Goal: Task Accomplishment & Management: Use online tool/utility

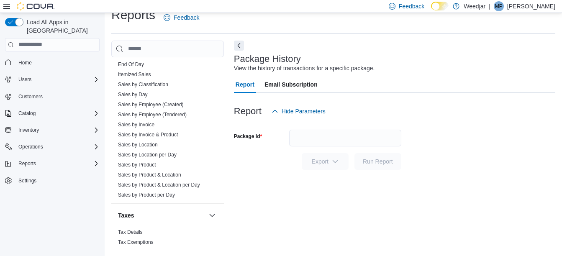
scroll to position [527, 0]
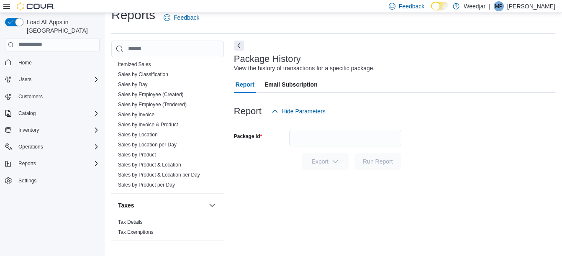
drag, startPoint x: 170, startPoint y: 106, endPoint x: 377, endPoint y: 107, distance: 207.4
click at [170, 106] on link "Sales by Employee (Tendered)" at bounding box center [152, 105] width 69 height 6
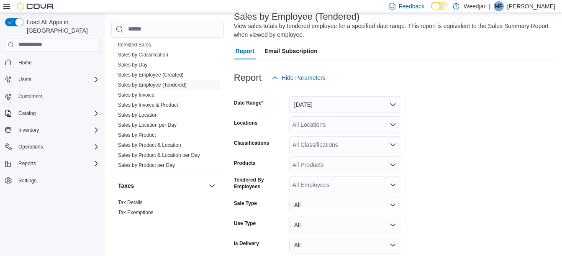
scroll to position [93, 0]
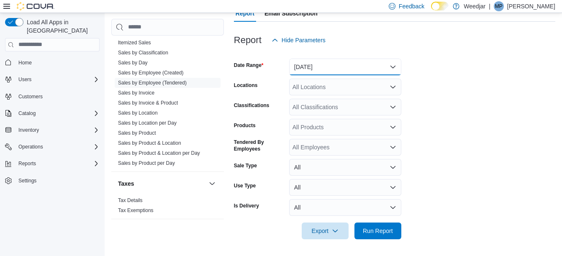
click at [332, 74] on button "[DATE]" at bounding box center [345, 67] width 112 height 17
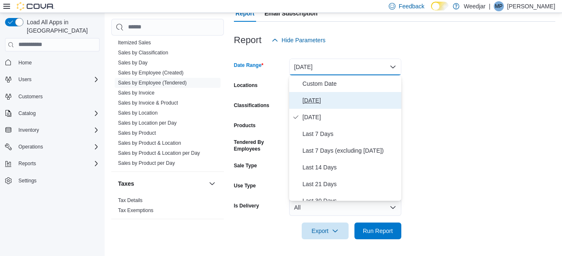
click at [321, 98] on span "[DATE]" at bounding box center [349, 100] width 95 height 10
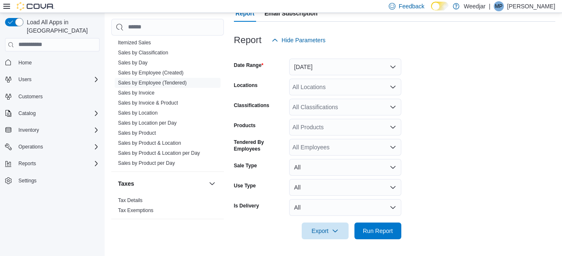
click at [447, 83] on form "Date Range [DATE] Locations All Locations Classifications All Classifications P…" at bounding box center [394, 144] width 321 height 191
click at [370, 233] on span "Run Report" at bounding box center [378, 230] width 30 height 8
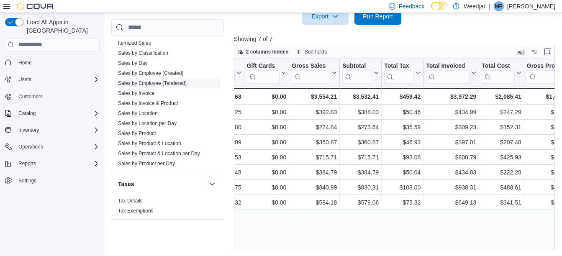
scroll to position [0, 439]
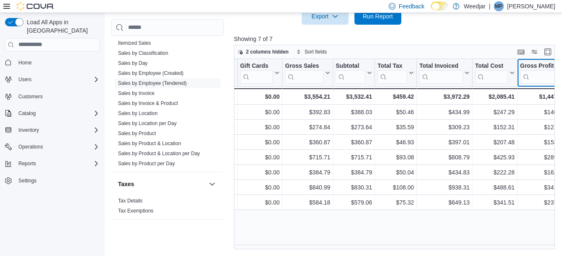
click at [554, 67] on div "Gross Profit Click to view column header actions" at bounding box center [542, 73] width 51 height 28
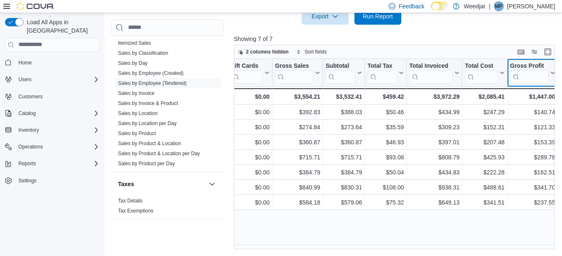
click at [552, 73] on icon at bounding box center [551, 72] width 7 height 5
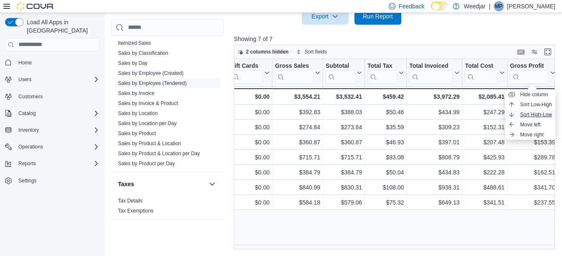
click at [542, 115] on span "Sort High-Low" at bounding box center [536, 114] width 32 height 7
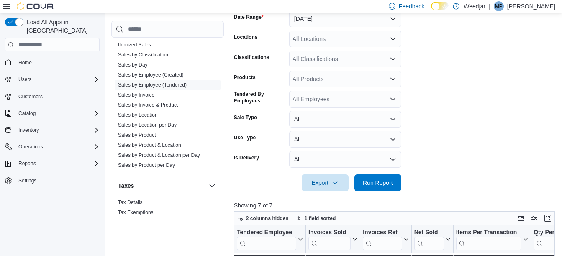
scroll to position [140, 0]
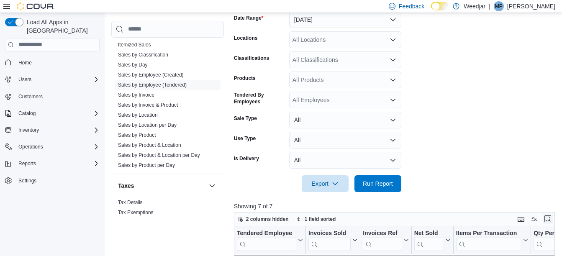
click at [548, 221] on button "Enter fullscreen" at bounding box center [547, 219] width 10 height 10
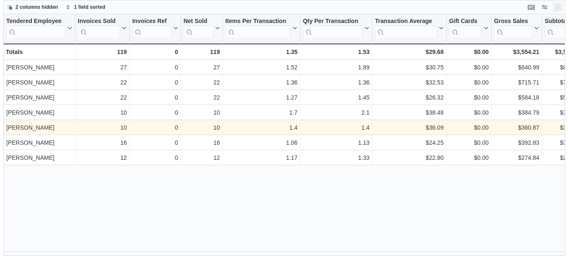
scroll to position [0, 0]
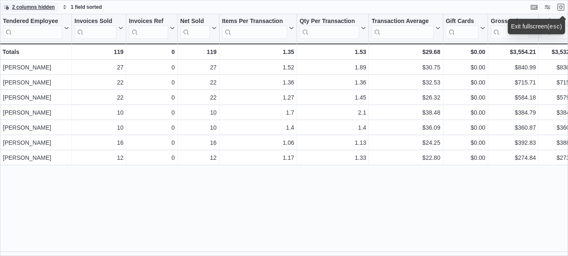
click at [38, 7] on span "2 columns hidden" at bounding box center [33, 7] width 43 height 7
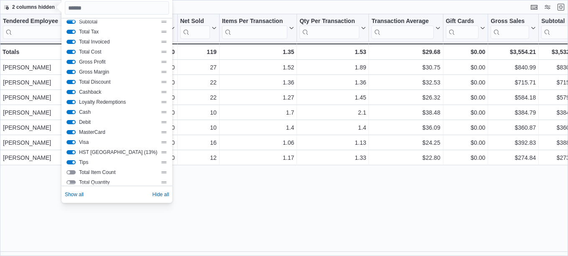
scroll to position [100, 0]
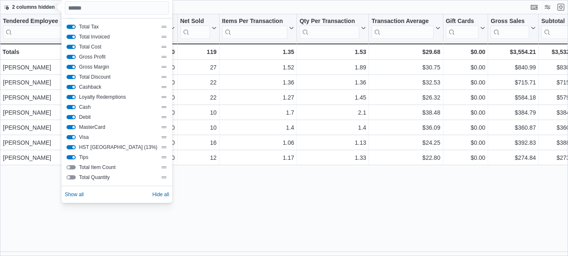
click at [69, 138] on button "Visa" at bounding box center [70, 137] width 9 height 4
click at [71, 129] on button "MasterCard" at bounding box center [70, 127] width 9 height 4
click at [72, 116] on button "Debit" at bounding box center [70, 117] width 9 height 4
click at [70, 108] on button "Cash" at bounding box center [70, 107] width 9 height 4
click at [72, 98] on button "Loyalty Redemptions" at bounding box center [70, 97] width 9 height 4
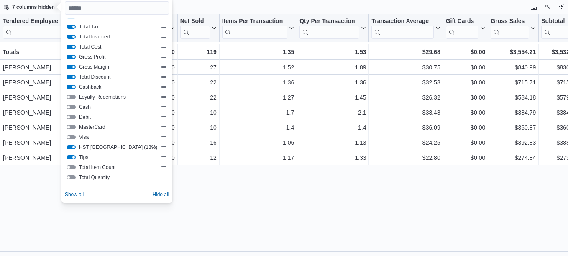
click at [74, 87] on button "Cashback" at bounding box center [70, 87] width 9 height 4
click at [74, 148] on button "HST Canada (13%)" at bounding box center [70, 147] width 9 height 4
click at [73, 156] on button "Tips" at bounding box center [70, 157] width 9 height 4
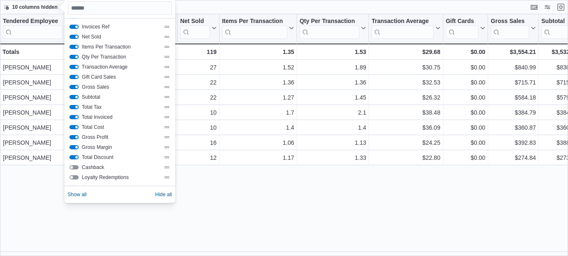
scroll to position [17, 0]
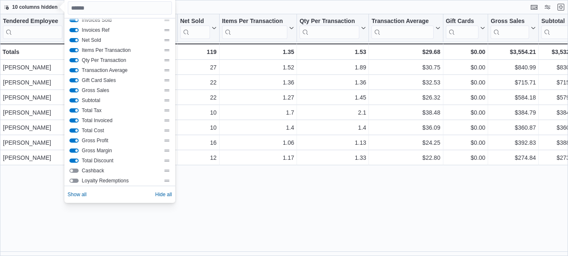
click at [77, 110] on button "Total Tax" at bounding box center [73, 110] width 9 height 4
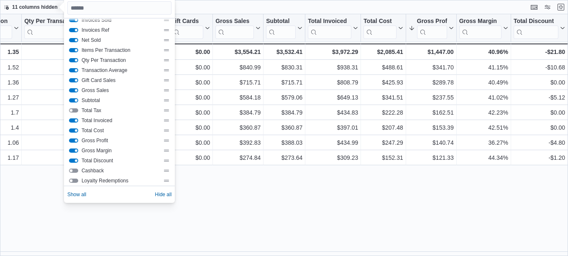
click at [77, 100] on button "Subtotal" at bounding box center [73, 100] width 9 height 4
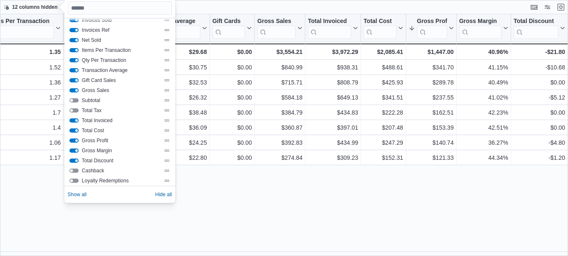
scroll to position [0, 233]
click at [77, 82] on button "Gift Card Sales" at bounding box center [73, 80] width 9 height 4
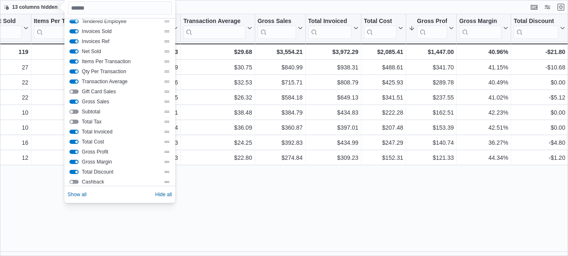
scroll to position [0, 0]
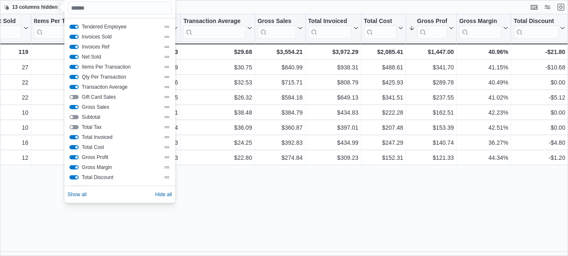
click at [77, 66] on button "Items Per Transaction" at bounding box center [73, 67] width 9 height 4
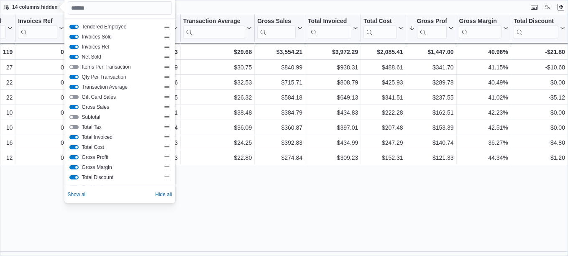
scroll to position [0, 111]
click at [77, 77] on button "Qty Per Transaction" at bounding box center [73, 77] width 9 height 4
click at [74, 47] on button "Invoices Ref" at bounding box center [73, 47] width 9 height 4
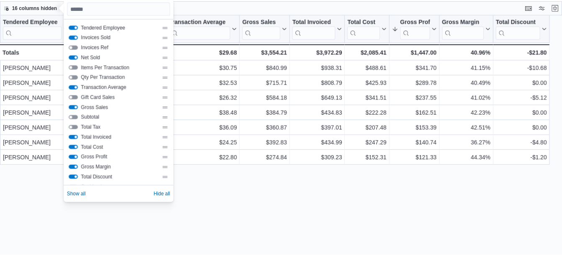
scroll to position [0, 0]
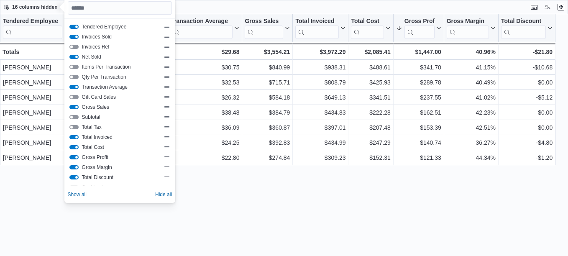
click at [197, 186] on div "Tendered Employee Click to view column header actions Invoices Sold Click to vi…" at bounding box center [284, 135] width 568 height 242
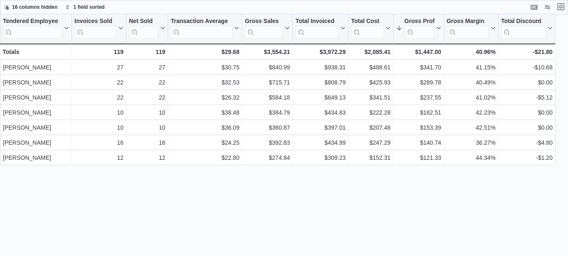
click at [558, 9] on button "Exit fullscreen" at bounding box center [561, 7] width 10 height 10
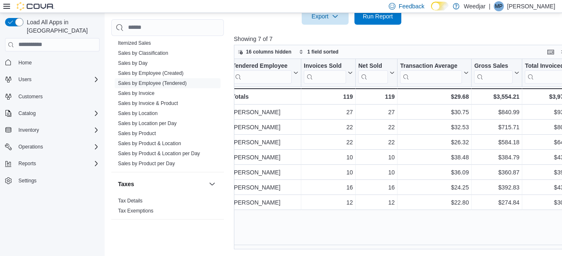
scroll to position [140, 0]
